Goal: Task Accomplishment & Management: Use online tool/utility

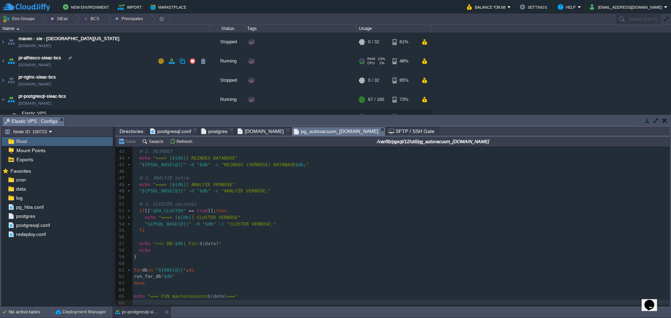
click at [134, 65] on td "pr-alfresco-sieac-bcs [DOMAIN_NAME]" at bounding box center [105, 61] width 210 height 19
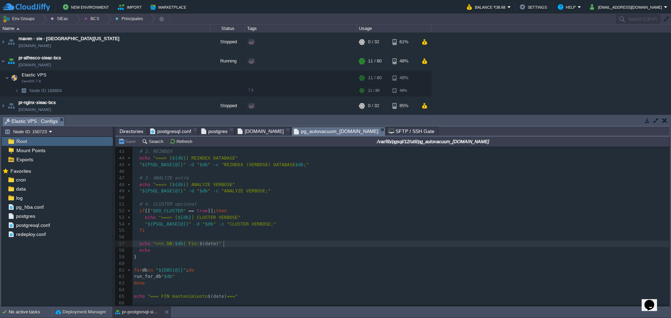
click at [224, 244] on div "xxxxxxxxxx 1 66 echo "=== FIN mantenimiento $(date) ===" 31 local db = " $1 " 3…" at bounding box center [400, 188] width 537 height 237
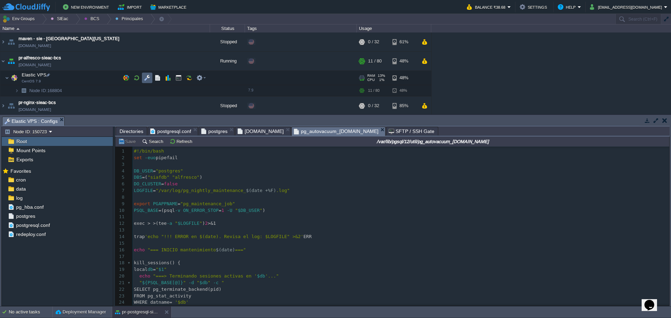
click at [142, 77] on td at bounding box center [147, 78] width 10 height 10
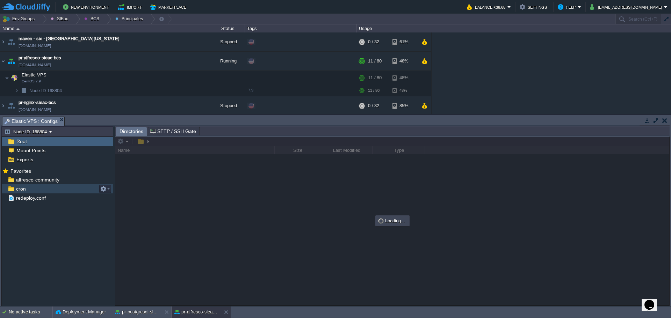
click at [23, 191] on span "cron" at bounding box center [21, 189] width 12 height 6
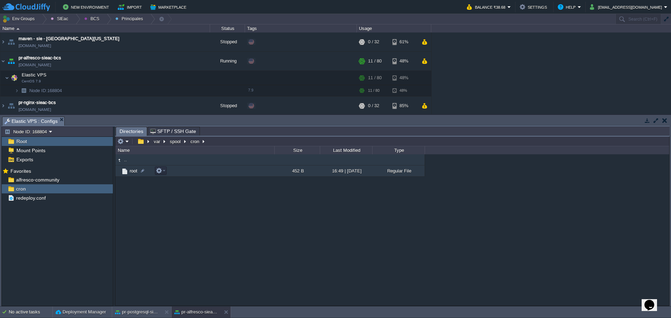
click at [134, 175] on td "root" at bounding box center [194, 171] width 159 height 11
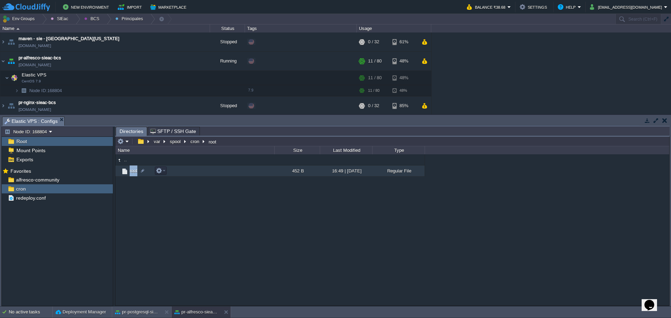
click at [134, 175] on td "root" at bounding box center [194, 171] width 159 height 11
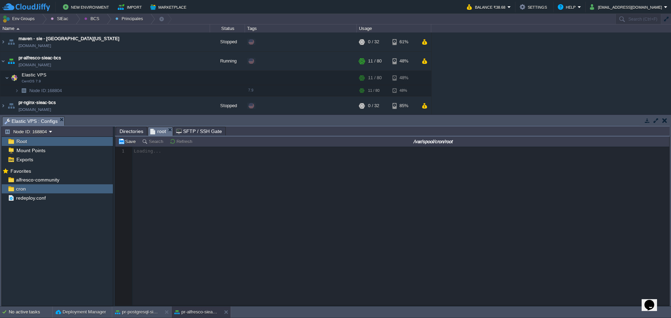
scroll to position [2, 0]
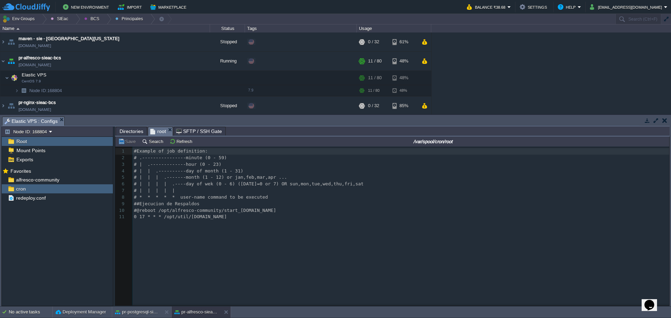
click at [191, 234] on div "11 1 #Example of job definition: 2 # .----------------minute (0 - 59) 3 # | .--…" at bounding box center [397, 231] width 564 height 169
click at [141, 219] on span "0 17 * * * /opt/util/[DOMAIN_NAME]" at bounding box center [180, 216] width 93 height 5
type textarea "17"
click at [122, 76] on td at bounding box center [126, 78] width 10 height 10
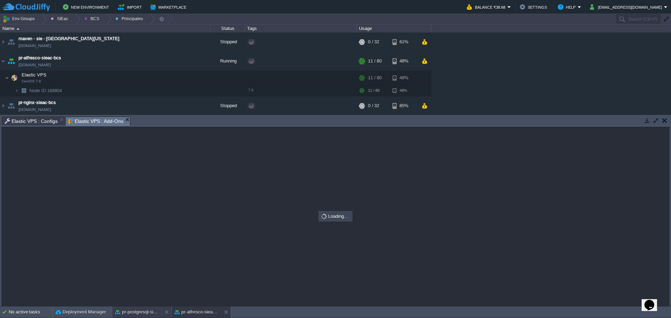
click at [136, 311] on button "pr-postgresql-sieac-bcs" at bounding box center [137, 312] width 44 height 7
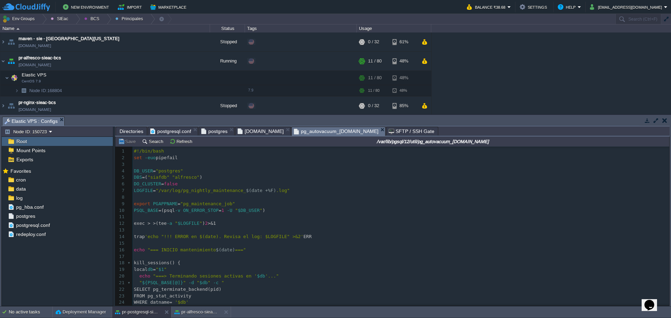
click at [125, 131] on span "Directories" at bounding box center [131, 131] width 24 height 8
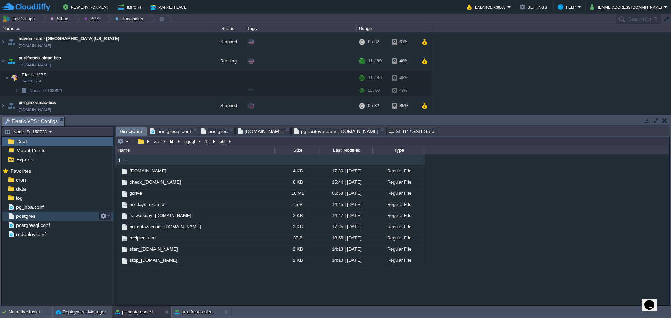
click at [23, 218] on span "postgres" at bounding box center [26, 216] width 22 height 6
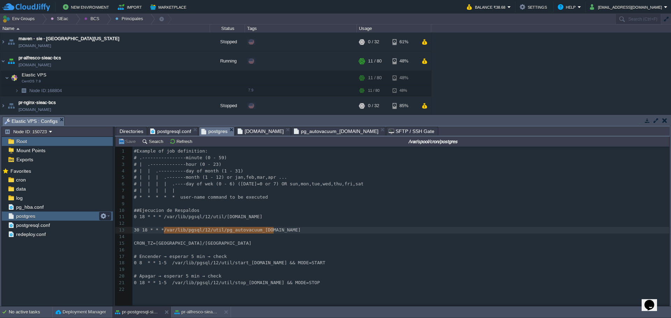
click at [23, 218] on span "postgres" at bounding box center [26, 216] width 22 height 6
type textarea "18"
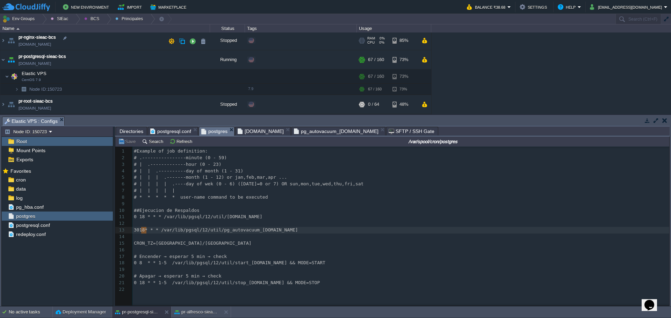
scroll to position [65, 0]
click at [129, 75] on button "button" at bounding box center [126, 76] width 6 height 6
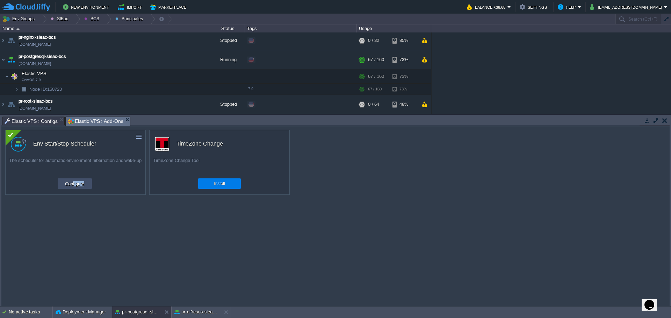
click at [72, 188] on td "Configure" at bounding box center [75, 184] width 34 height 10
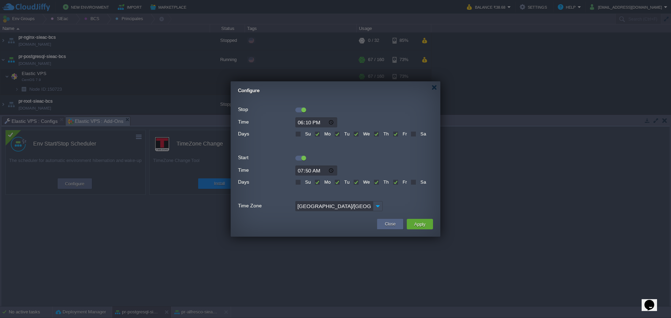
click at [301, 124] on input "18:10" at bounding box center [316, 122] width 42 height 10
type input "19:00"
click at [421, 224] on button "Apply" at bounding box center [420, 224] width 16 height 8
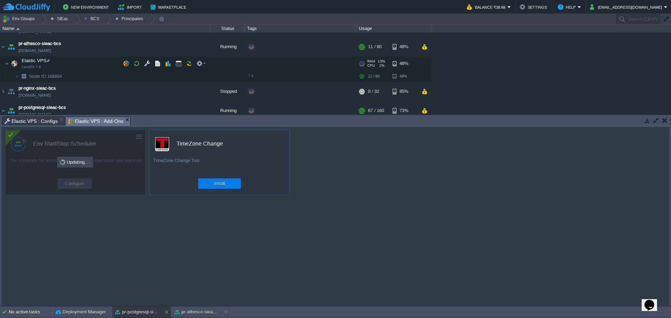
scroll to position [0, 0]
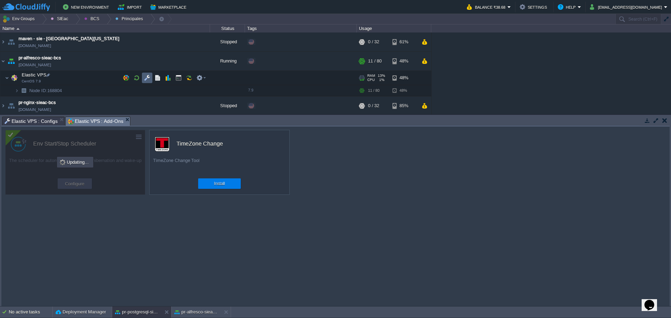
click at [149, 78] on button "button" at bounding box center [147, 78] width 6 height 6
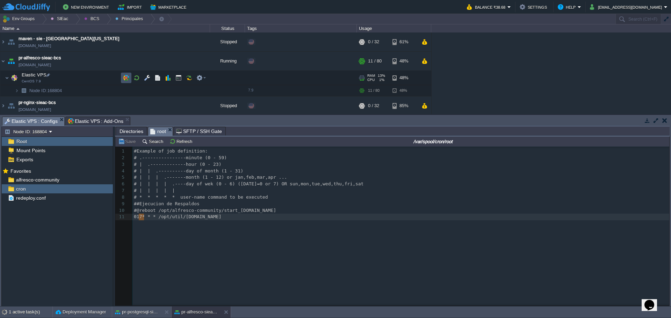
click at [127, 77] on button "button" at bounding box center [126, 78] width 6 height 6
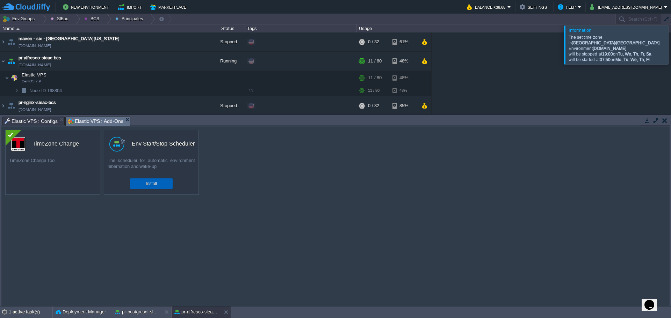
click at [148, 186] on button "Install" at bounding box center [151, 183] width 11 height 7
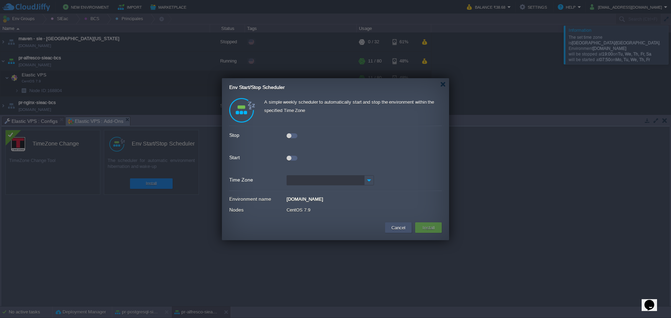
click at [401, 226] on button "Cancel" at bounding box center [398, 228] width 18 height 8
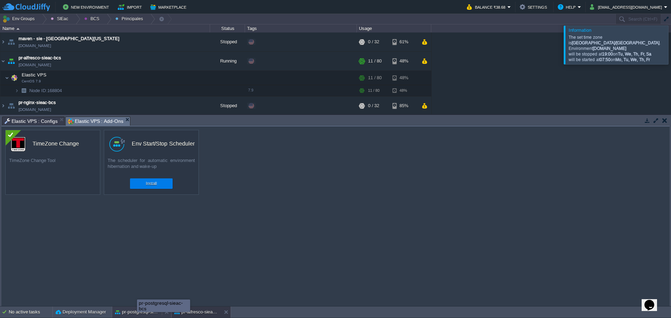
click at [137, 315] on button "pr-postgresql-sieac-bcs" at bounding box center [137, 312] width 44 height 7
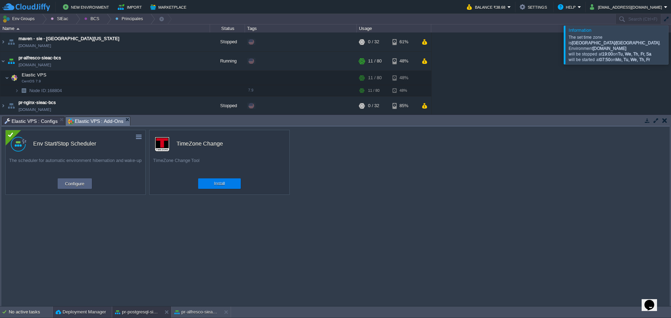
click at [79, 313] on button "Deployment Manager" at bounding box center [81, 312] width 50 height 7
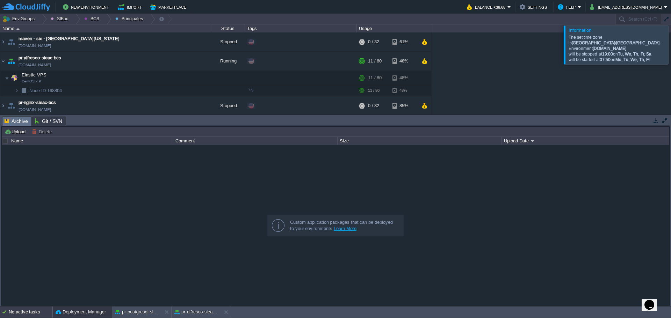
click at [23, 313] on div "No active tasks" at bounding box center [31, 312] width 44 height 11
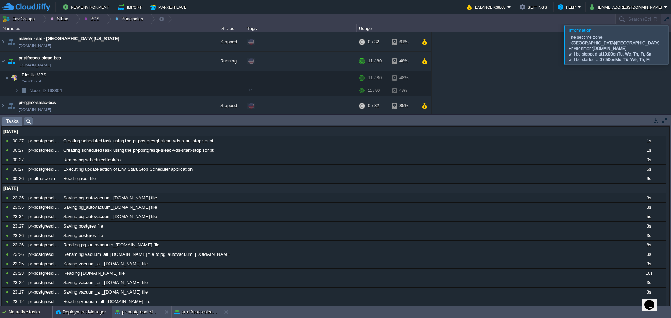
click at [87, 311] on button "Deployment Manager" at bounding box center [81, 312] width 50 height 7
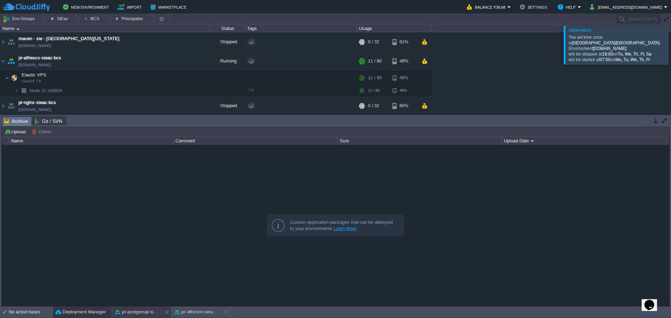
click at [132, 316] on div "pr-postgresql-sieac-bcs" at bounding box center [137, 312] width 50 height 11
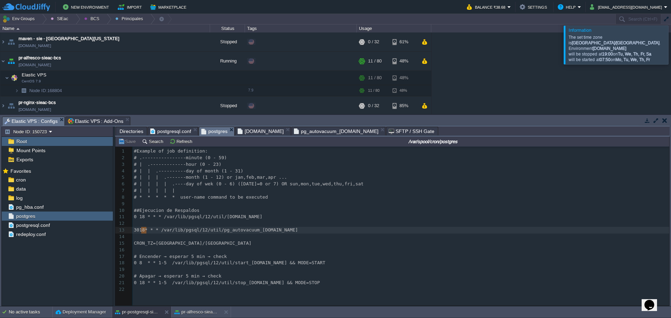
click at [40, 119] on span "Elastic VPS : Configs" at bounding box center [31, 121] width 53 height 9
type textarea "18"
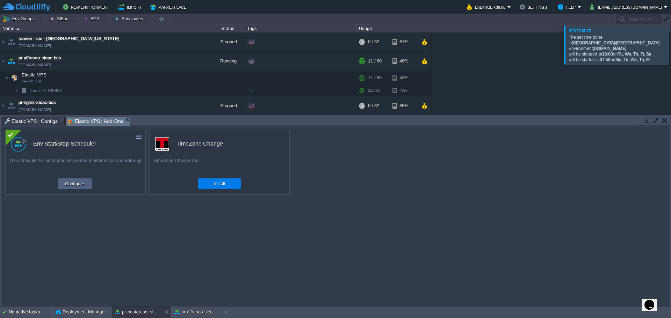
click at [96, 121] on span "Elastic VPS : Add-Ons" at bounding box center [96, 121] width 56 height 9
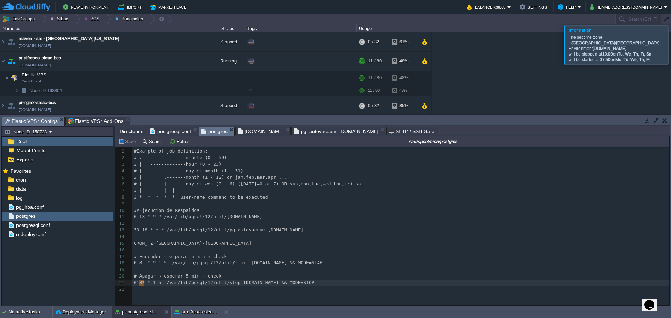
click at [42, 119] on span "Elastic VPS : Configs" at bounding box center [31, 121] width 53 height 9
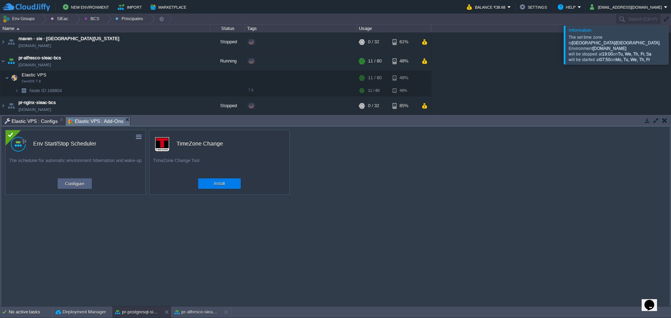
click at [88, 118] on span "Elastic VPS : Add-Ons" at bounding box center [96, 121] width 56 height 9
click at [184, 315] on button "pr-alfresco-sieac-bcs" at bounding box center [196, 312] width 44 height 7
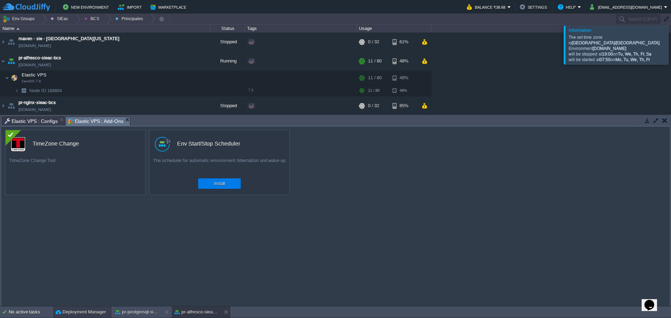
click at [81, 310] on button "Deployment Manager" at bounding box center [81, 312] width 50 height 7
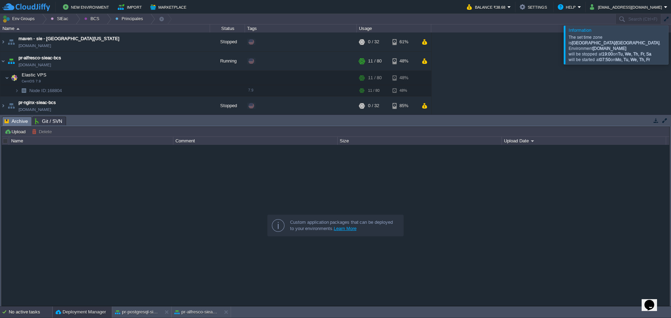
click at [32, 312] on div "No active tasks" at bounding box center [31, 312] width 44 height 11
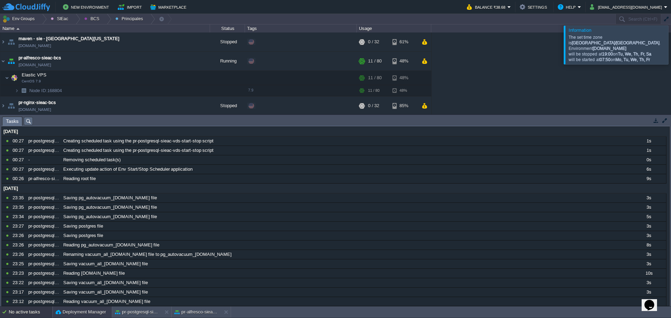
click at [91, 316] on div "Deployment Manager" at bounding box center [82, 312] width 59 height 11
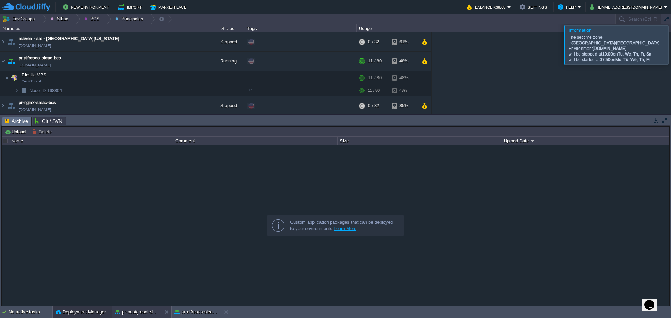
click at [133, 310] on button "pr-postgresql-sieac-bcs" at bounding box center [137, 312] width 44 height 7
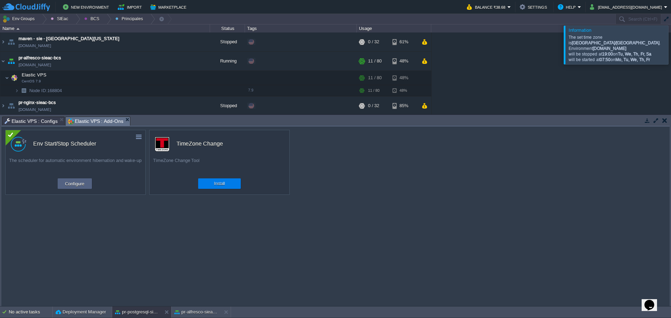
click at [36, 123] on span "Elastic VPS : Configs" at bounding box center [31, 121] width 53 height 8
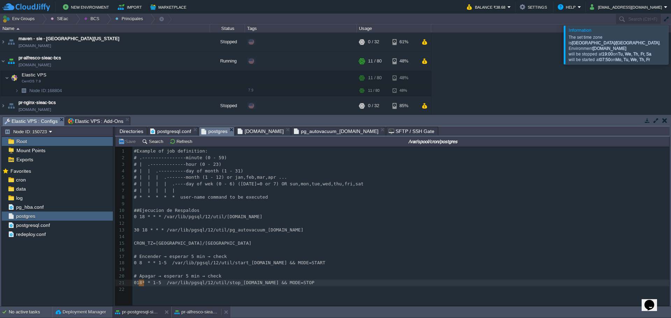
click at [187, 312] on button "pr-alfresco-sieac-bcs" at bounding box center [196, 312] width 44 height 7
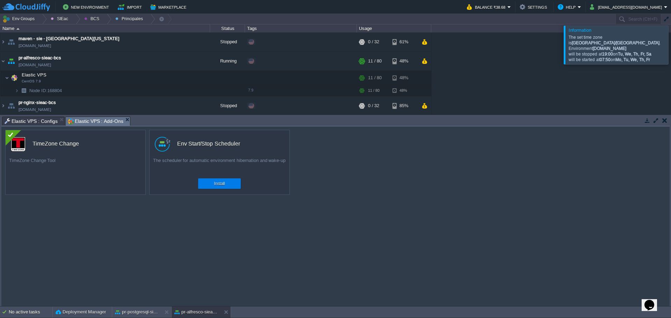
click at [26, 117] on span "Elastic VPS : Configs" at bounding box center [31, 121] width 53 height 8
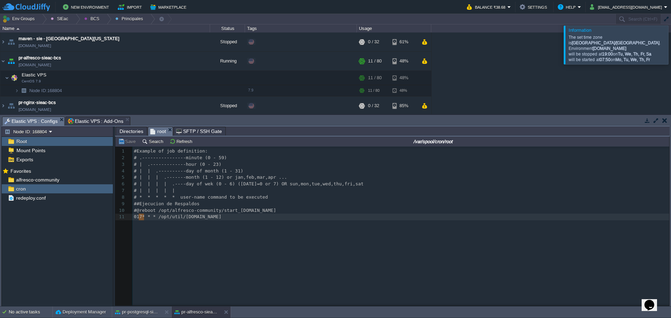
type textarea "16"
type textarea "30"
click at [153, 224] on div "xxxxxxxxxx 1 #Example of job definition: 2 # .----------------minute (0 - 59) 3…" at bounding box center [397, 231] width 564 height 169
click at [140, 314] on button "pr-postgresql-sieac-bcs" at bounding box center [137, 312] width 44 height 7
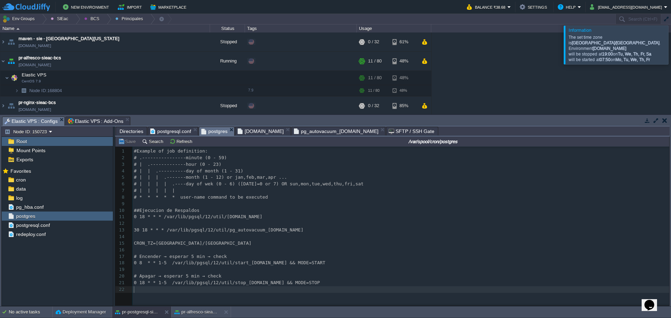
click at [140, 288] on pre "​" at bounding box center [401, 289] width 539 height 7
click at [143, 232] on span "30 18 * * * /var/lib/pgsql/12/util/pg_autovacuum_[DOMAIN_NAME]" at bounding box center [218, 229] width 169 height 5
type textarea "18"
click at [228, 220] on pre "0 18 * * * /var/lib/pgsql/12/util/[DOMAIN_NAME]" at bounding box center [401, 217] width 539 height 7
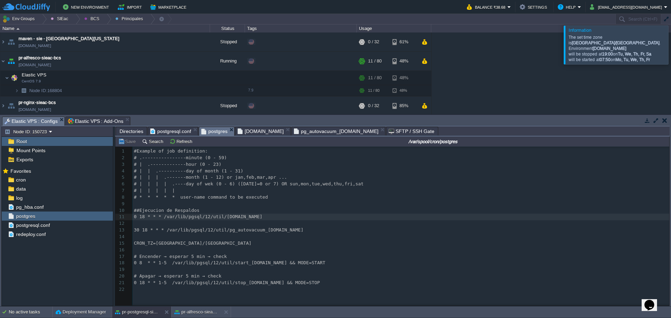
type textarea "backup"
click at [377, 236] on pre "​" at bounding box center [401, 237] width 539 height 7
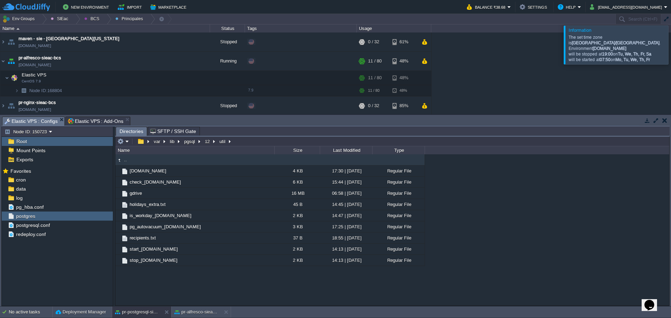
click at [193, 286] on div ".. [DOMAIN_NAME] 4 KB 17:30 | [DATE] Regular File check_[DOMAIN_NAME] 6 KB 15:4…" at bounding box center [392, 229] width 554 height 151
click at [98, 121] on span "Elastic VPS : Add-Ons" at bounding box center [96, 121] width 56 height 8
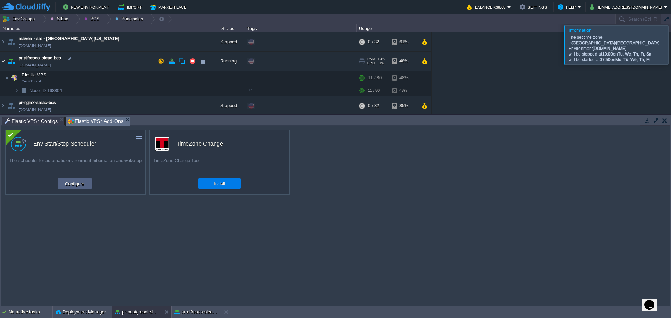
click at [1, 62] on img at bounding box center [3, 61] width 6 height 19
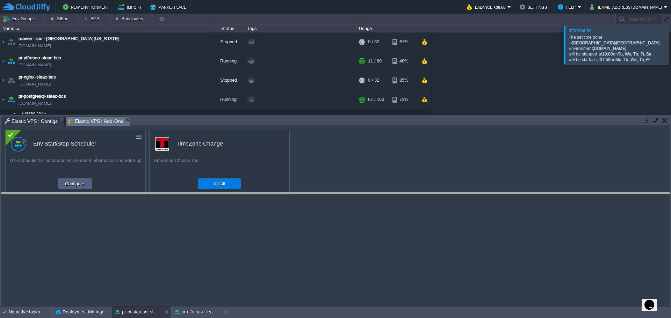
drag, startPoint x: 172, startPoint y: 117, endPoint x: 177, endPoint y: 198, distance: 80.9
click at [178, 200] on body "New Environment Import Marketplace Bonus ₹0.00 Upgrade Account Balance ₹38.68 S…" at bounding box center [335, 159] width 671 height 318
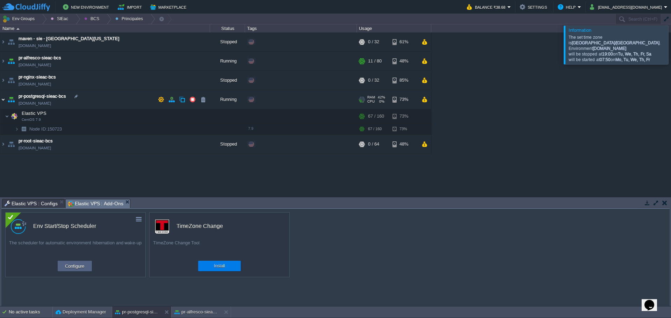
click at [2, 97] on img at bounding box center [3, 99] width 6 height 19
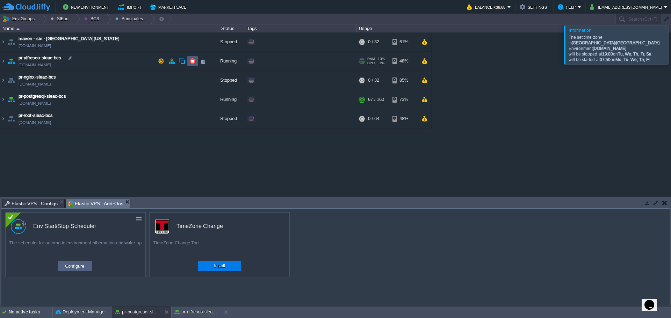
click at [192, 62] on button "button" at bounding box center [192, 61] width 6 height 6
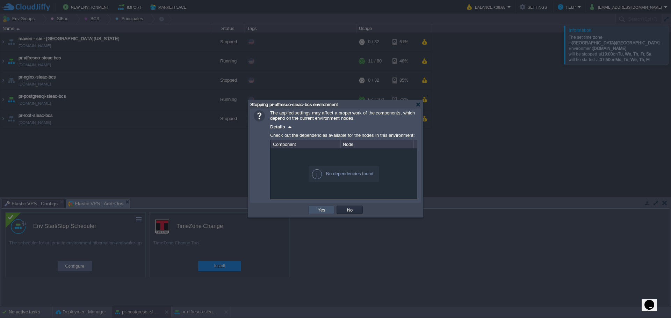
click at [316, 209] on button "Yes" at bounding box center [321, 210] width 12 height 6
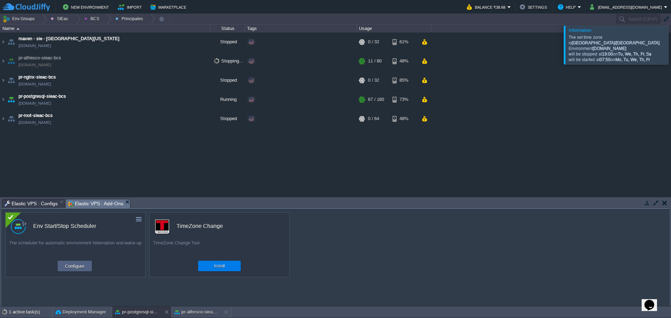
click at [670, 44] on div at bounding box center [679, 45] width 0 height 38
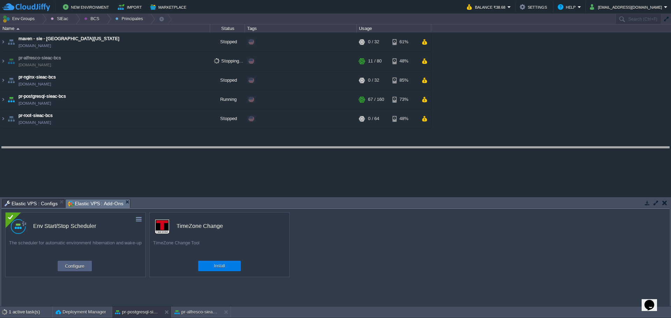
drag, startPoint x: 405, startPoint y: 202, endPoint x: 396, endPoint y: 145, distance: 57.2
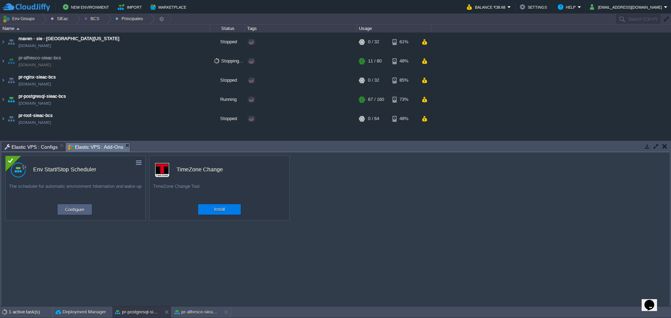
click at [79, 216] on div "custom Env Start/Stop Scheduler The scheduler for automatic environment hiberna…" at bounding box center [75, 188] width 140 height 65
click at [79, 207] on button "Configure" at bounding box center [74, 209] width 23 height 8
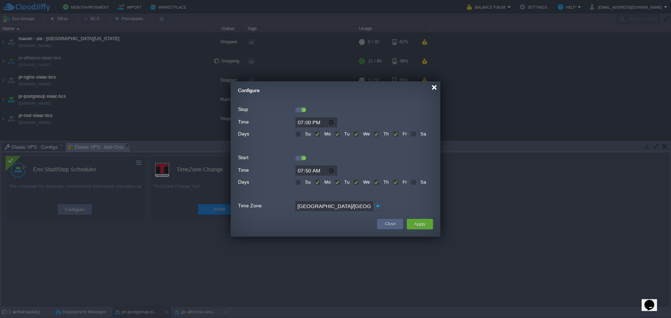
click at [433, 86] on div at bounding box center [433, 87] width 5 height 5
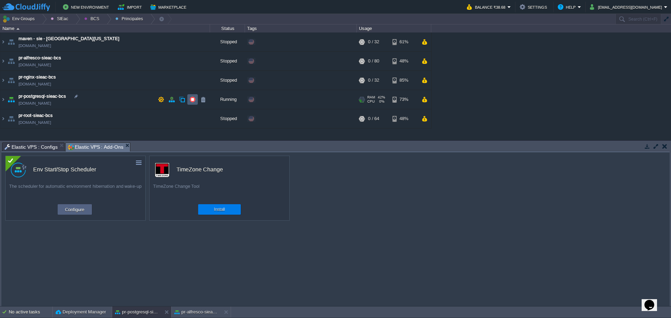
click at [192, 101] on button "button" at bounding box center [192, 99] width 6 height 6
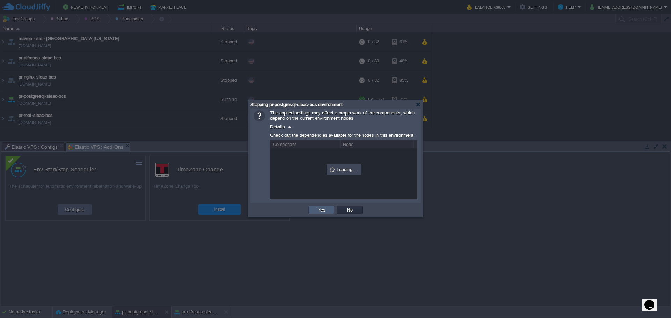
click at [323, 209] on button "Yes" at bounding box center [321, 210] width 12 height 6
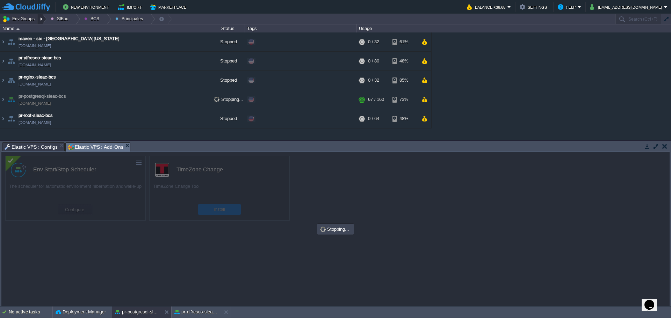
click at [38, 21] on div at bounding box center [41, 19] width 9 height 10
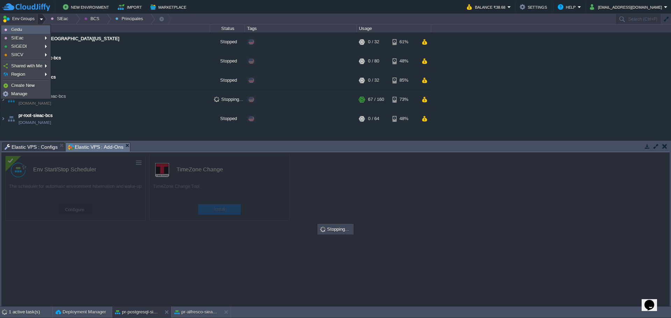
click at [26, 32] on link "Gedu" at bounding box center [26, 30] width 48 height 8
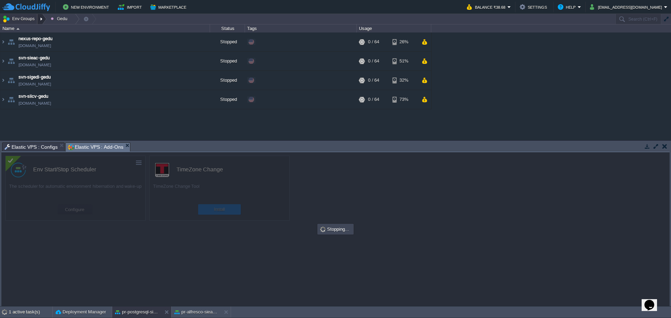
drag, startPoint x: 43, startPoint y: 16, endPoint x: 42, endPoint y: 22, distance: 6.8
click at [42, 19] on div at bounding box center [41, 19] width 9 height 10
click at [110, 121] on div "maven - sie - [GEOGRAPHIC_DATA][US_STATE] [DOMAIN_NAME] Stopped Edit RAM 0% CPU…" at bounding box center [335, 86] width 671 height 108
drag, startPoint x: 39, startPoint y: 18, endPoint x: 39, endPoint y: 23, distance: 5.6
click at [39, 18] on div at bounding box center [41, 19] width 9 height 10
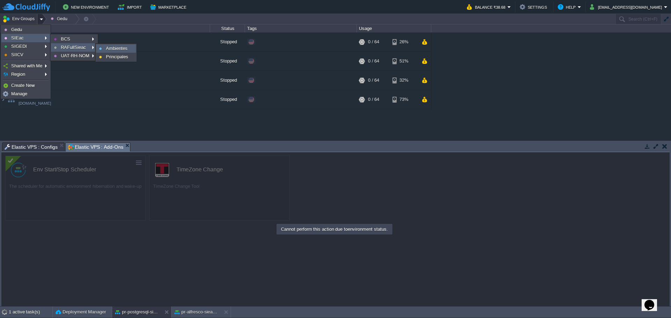
click at [108, 51] on link "Ambientes" at bounding box center [115, 49] width 39 height 8
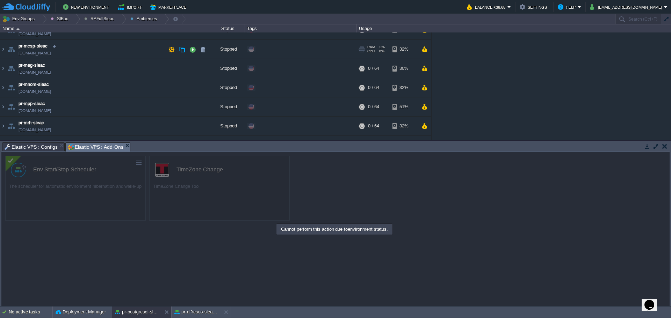
scroll to position [65, 0]
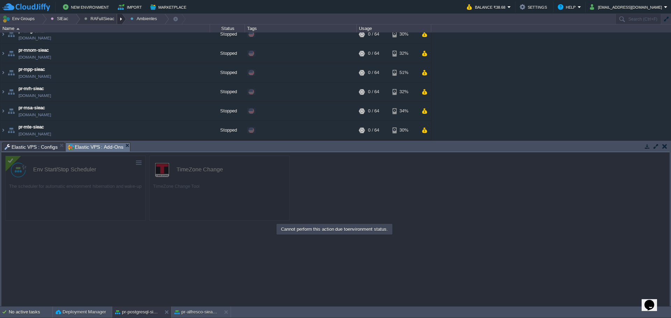
drag, startPoint x: 120, startPoint y: 17, endPoint x: 116, endPoint y: 23, distance: 6.6
click at [119, 18] on div at bounding box center [121, 19] width 9 height 10
click at [105, 37] on span "Principales" at bounding box center [100, 37] width 22 height 5
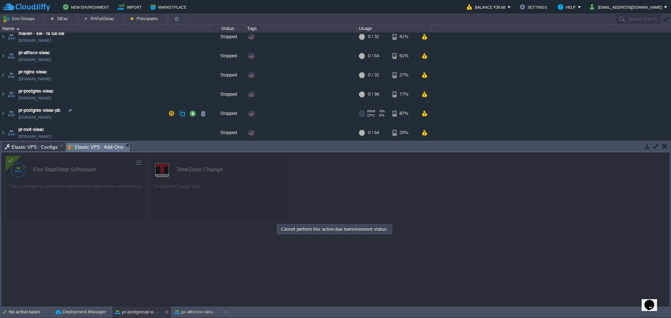
scroll to position [8, 0]
